Goal: Task Accomplishment & Management: Complete application form

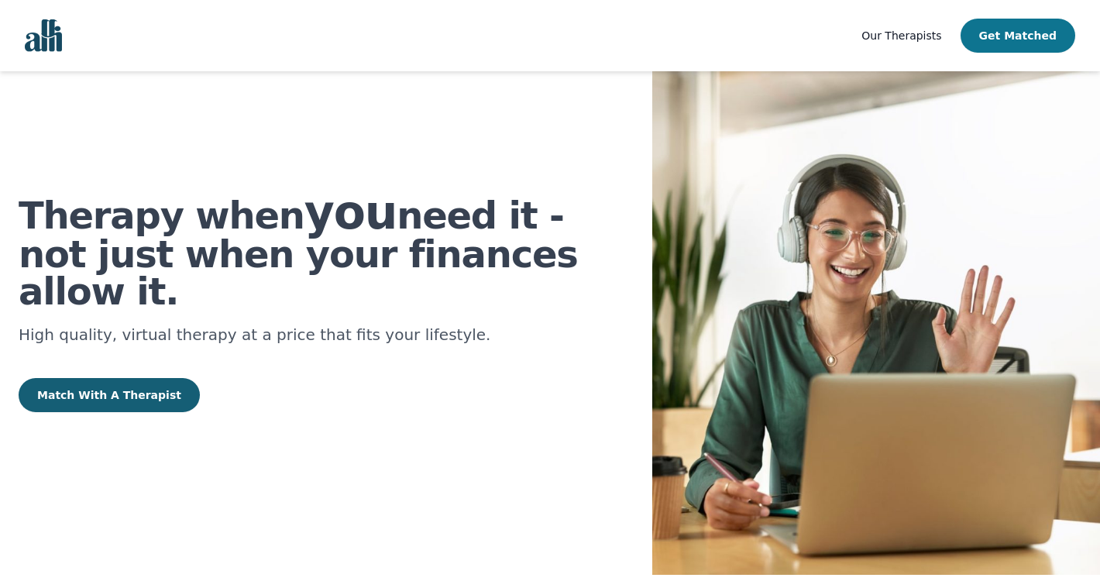
click at [1008, 36] on button "Get Matched" at bounding box center [1017, 36] width 115 height 34
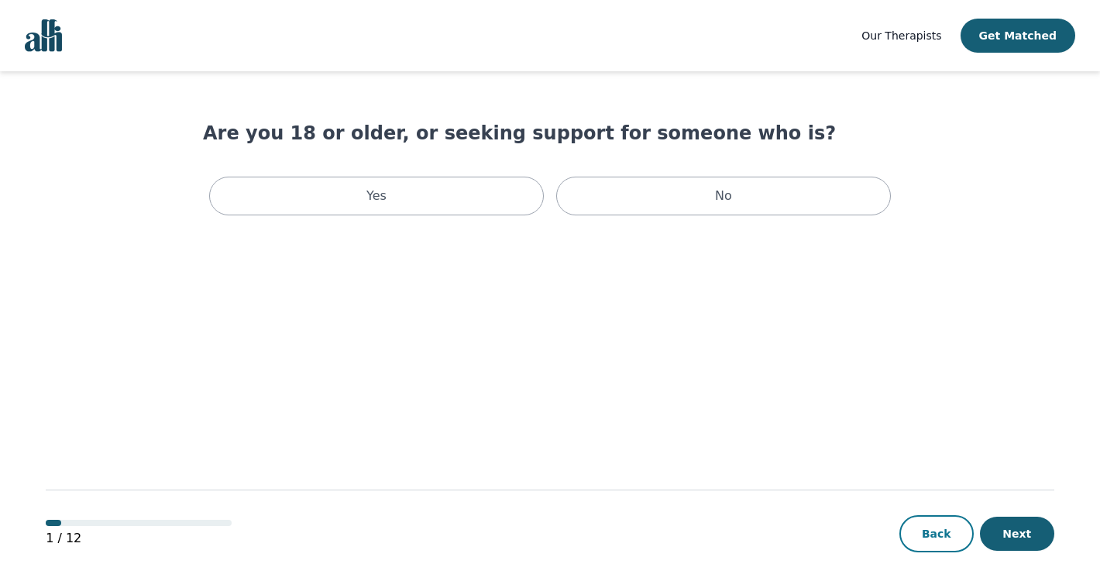
click at [915, 525] on button "Back" at bounding box center [936, 533] width 74 height 37
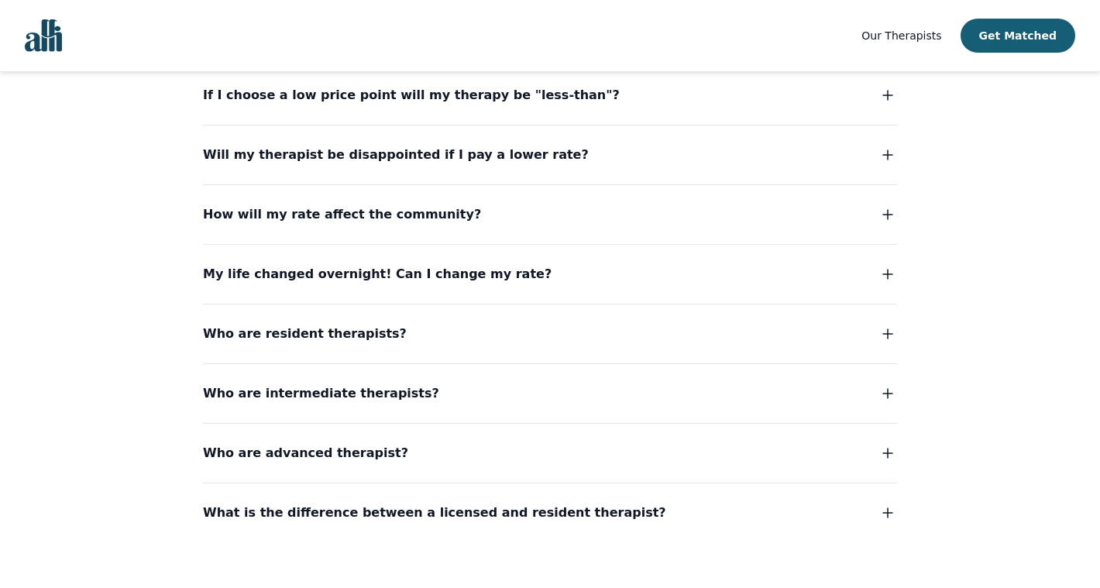
scroll to position [3807, 0]
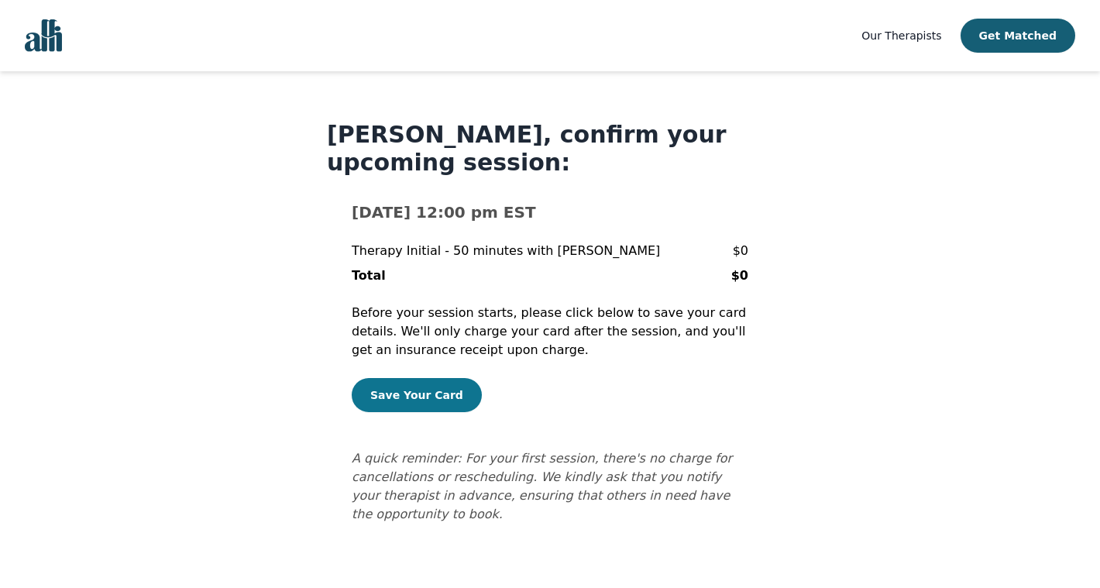
click at [389, 387] on button "Save Your Card" at bounding box center [417, 395] width 130 height 34
